Goal: Information Seeking & Learning: Learn about a topic

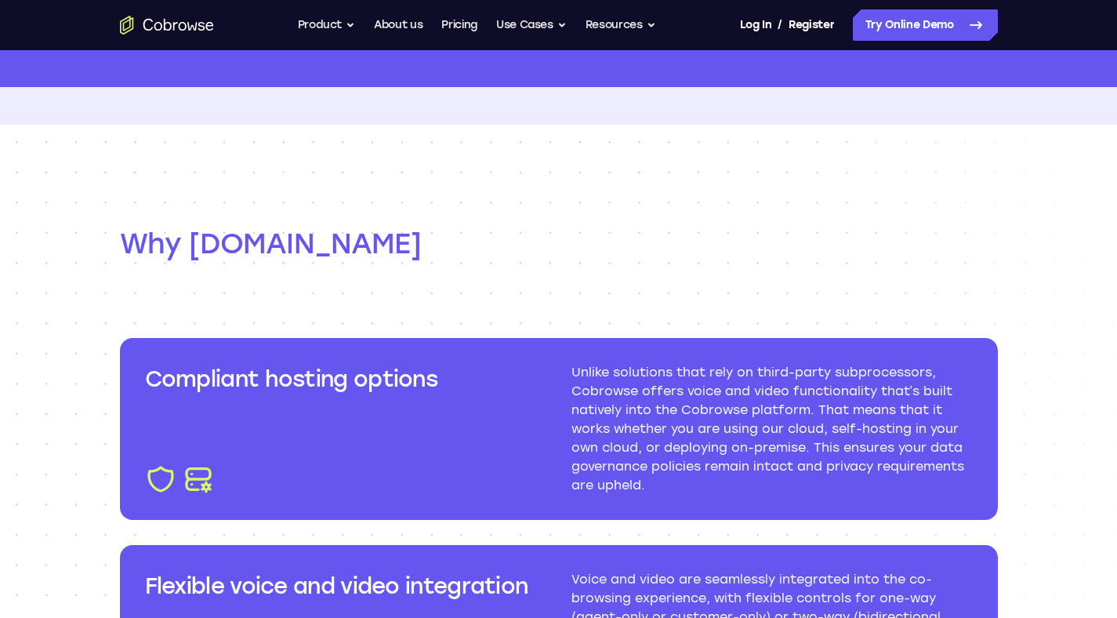
scroll to position [1468, 0]
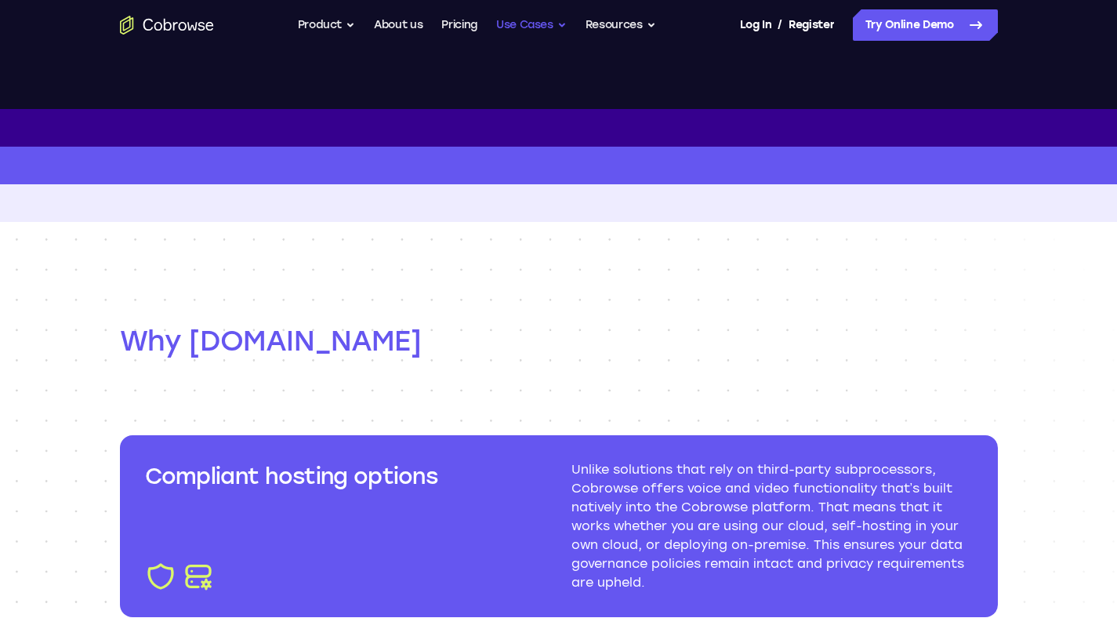
click at [547, 26] on button "Use Cases" at bounding box center [531, 24] width 71 height 31
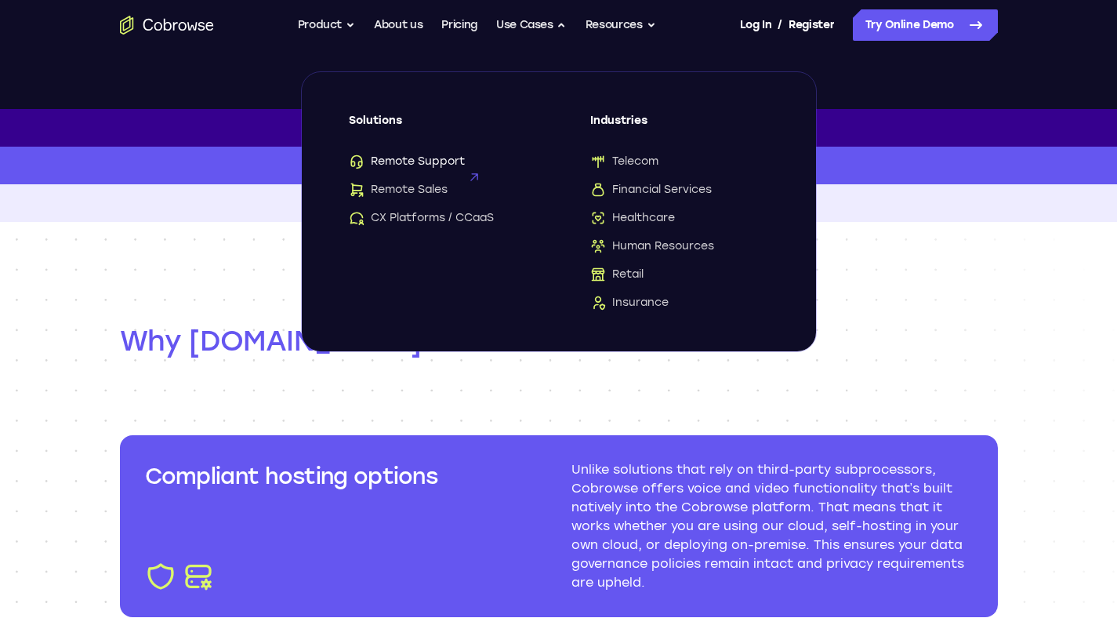
click at [427, 163] on span "Remote Support" at bounding box center [407, 162] width 116 height 16
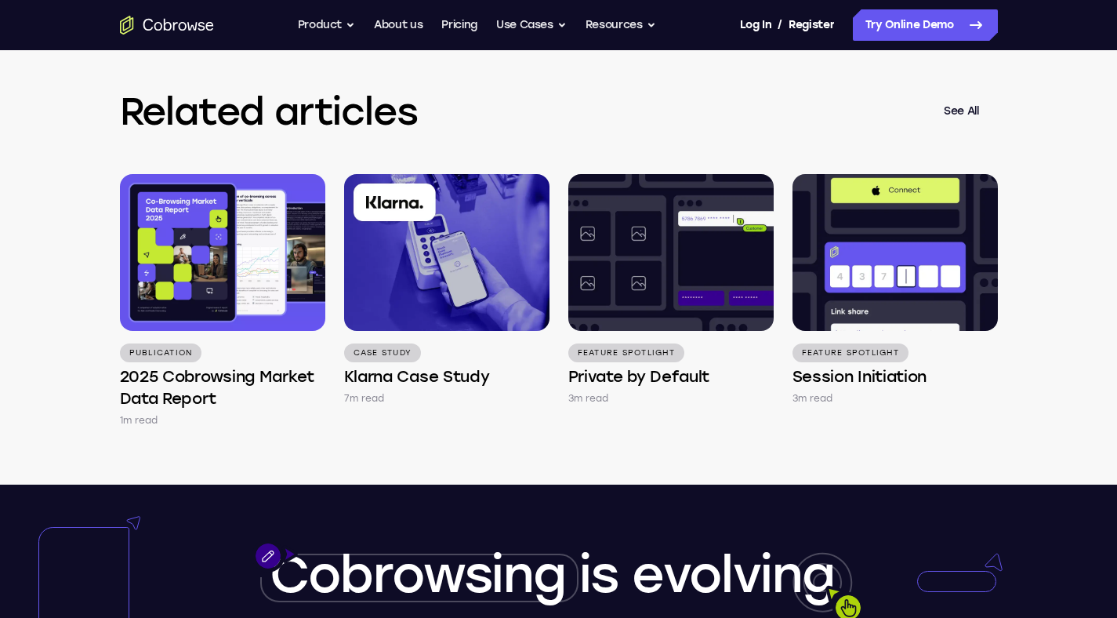
scroll to position [4497, 0]
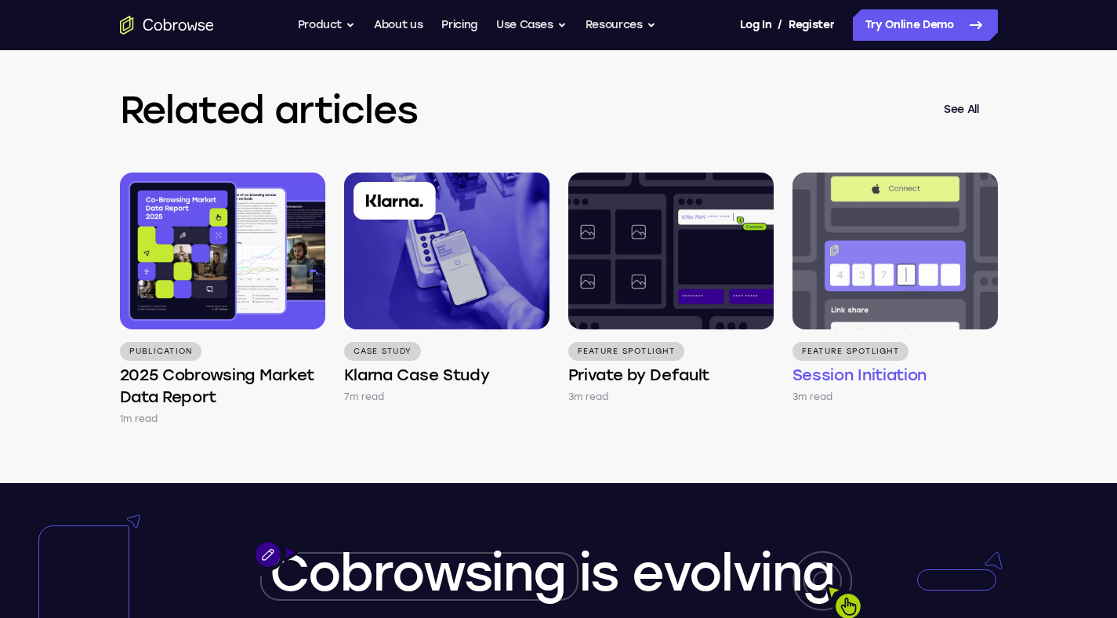
click at [888, 386] on h4 "Session Initiation" at bounding box center [860, 375] width 135 height 22
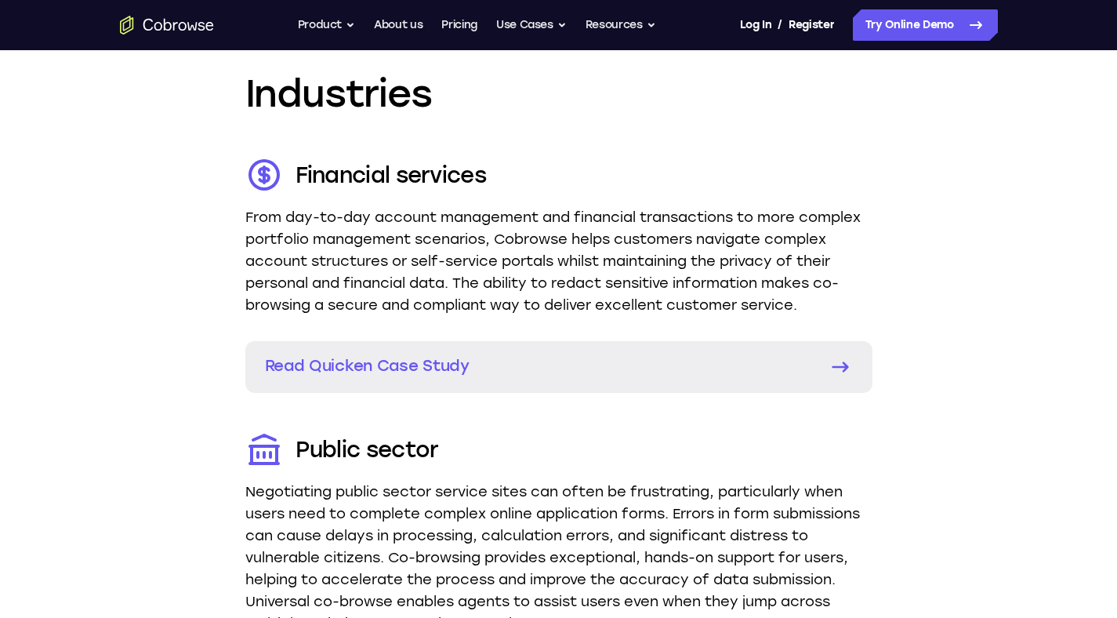
scroll to position [2196, 0]
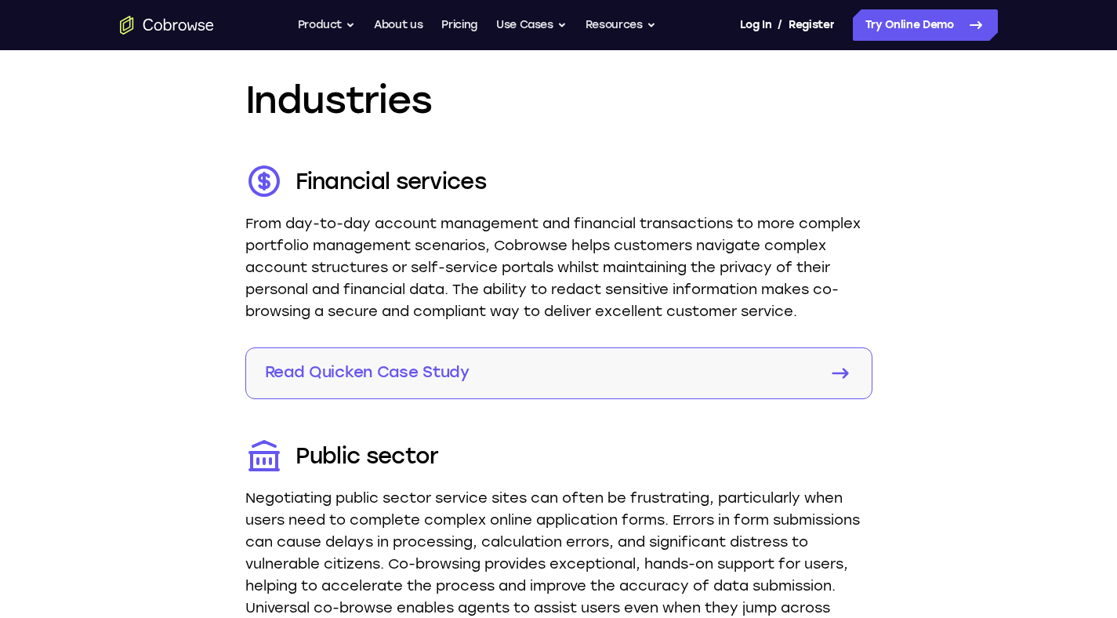
click at [594, 385] on div "Read Quicken Case Study" at bounding box center [537, 373] width 544 height 25
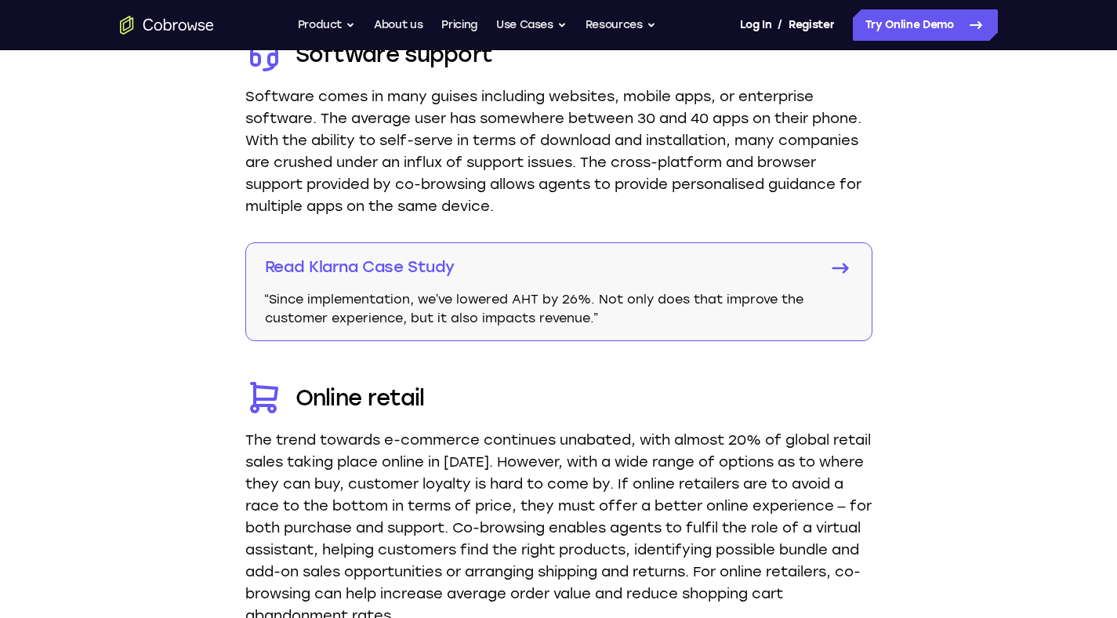
scroll to position [2841, 0]
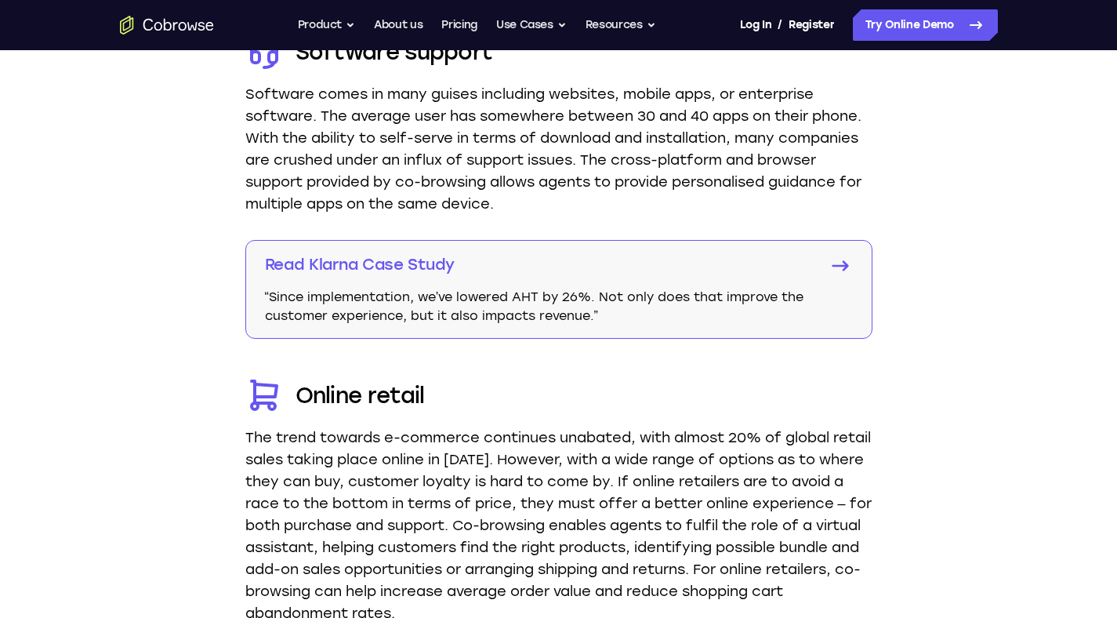
click at [490, 274] on p "Read Klarna Case Study" at bounding box center [537, 264] width 544 height 22
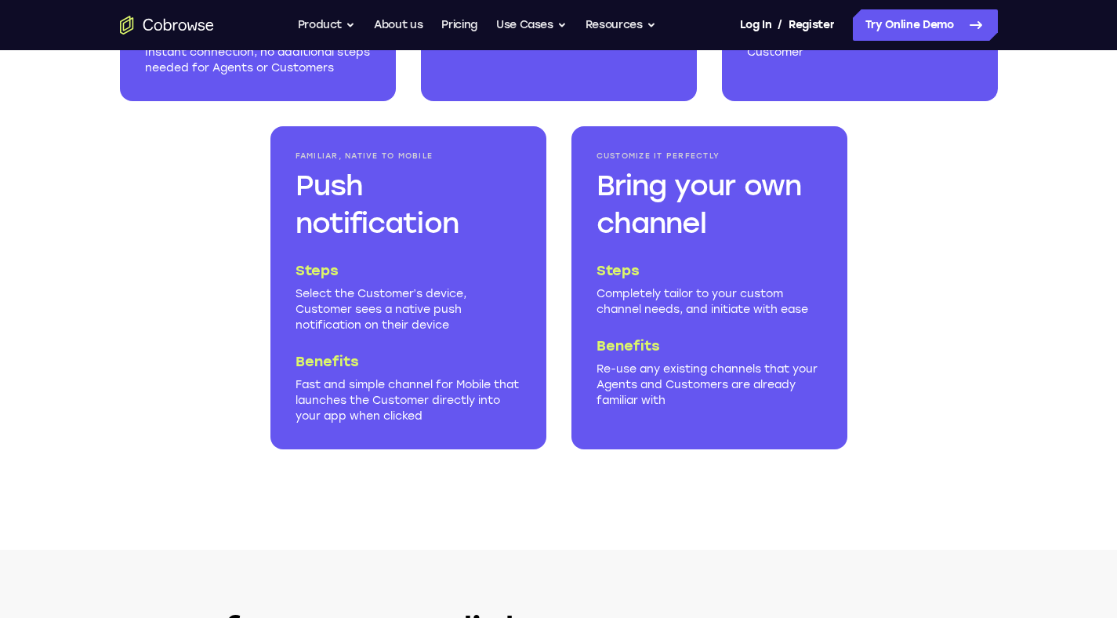
scroll to position [2166, 0]
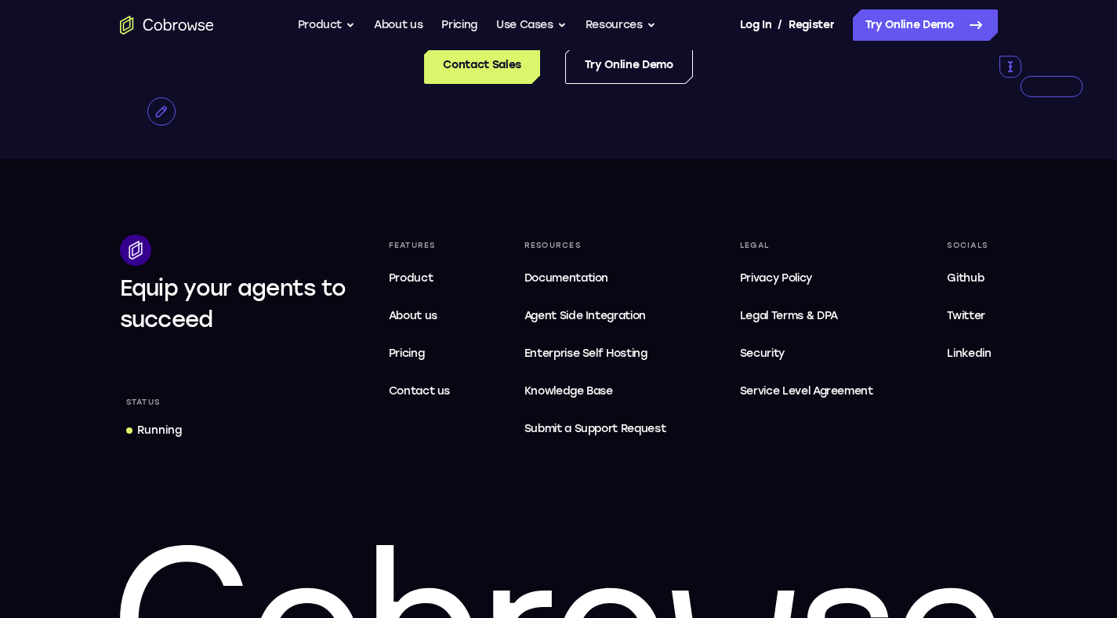
scroll to position [7110, 0]
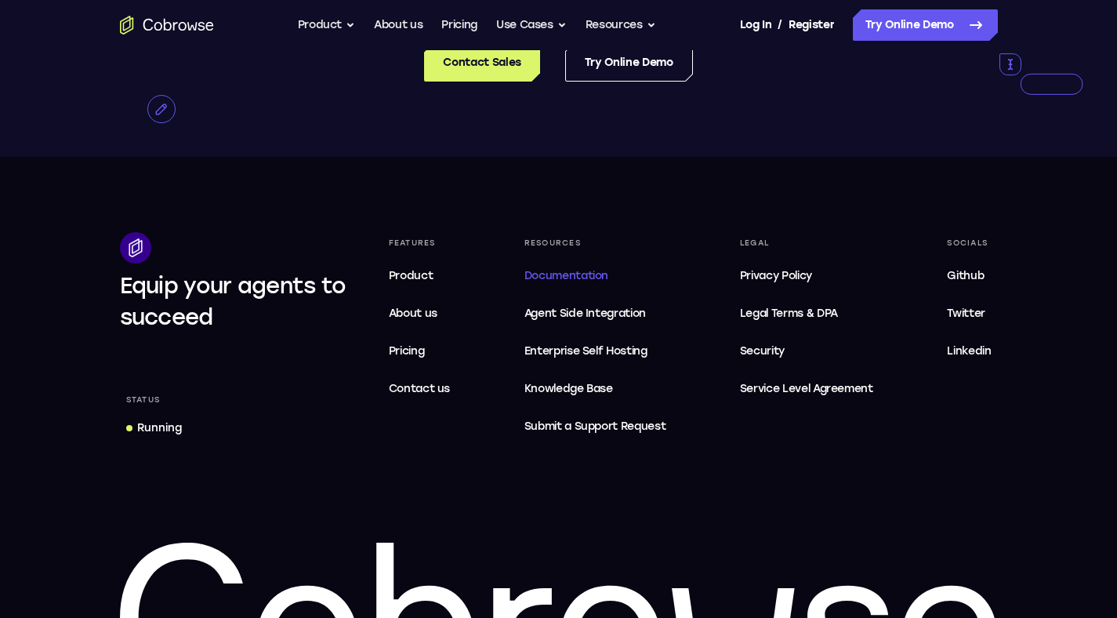
click at [560, 282] on span "Documentation" at bounding box center [566, 275] width 84 height 13
